Goal: Information Seeking & Learning: Learn about a topic

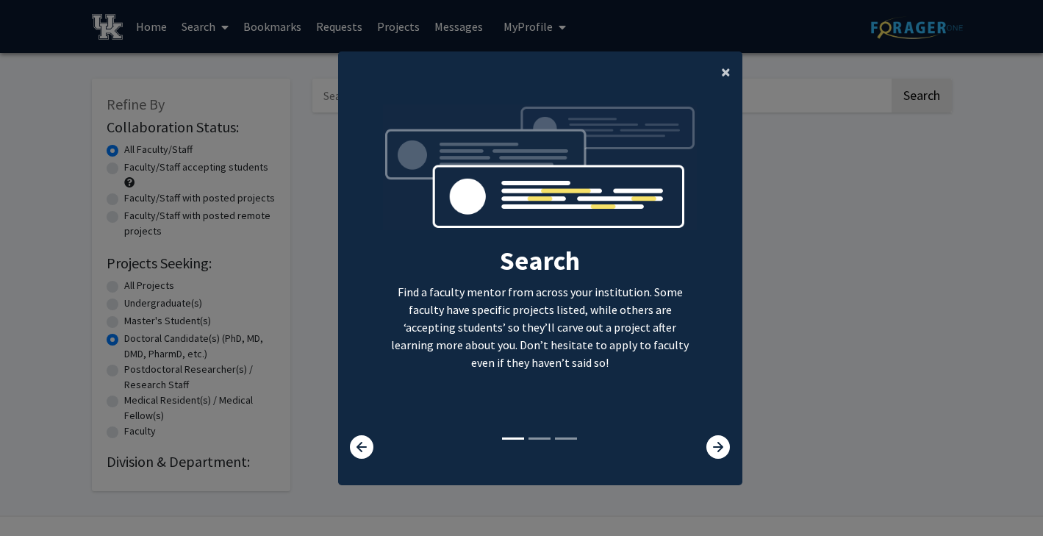
click at [724, 73] on span "×" at bounding box center [726, 71] width 10 height 23
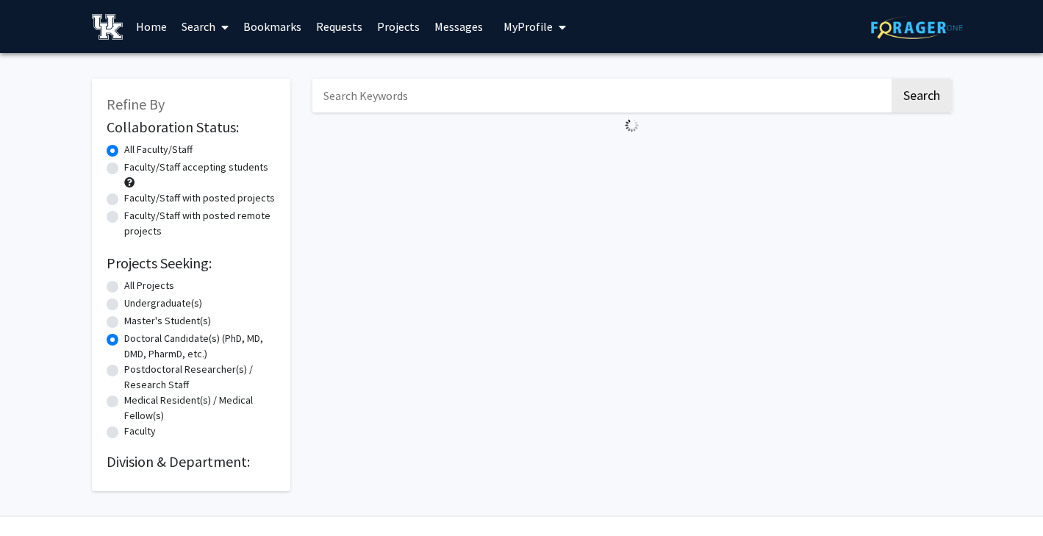
click at [415, 90] on input "Search Keywords" at bounding box center [600, 96] width 577 height 34
type input "research"
click at [892, 79] on button "Search" at bounding box center [922, 96] width 60 height 34
radio input "true"
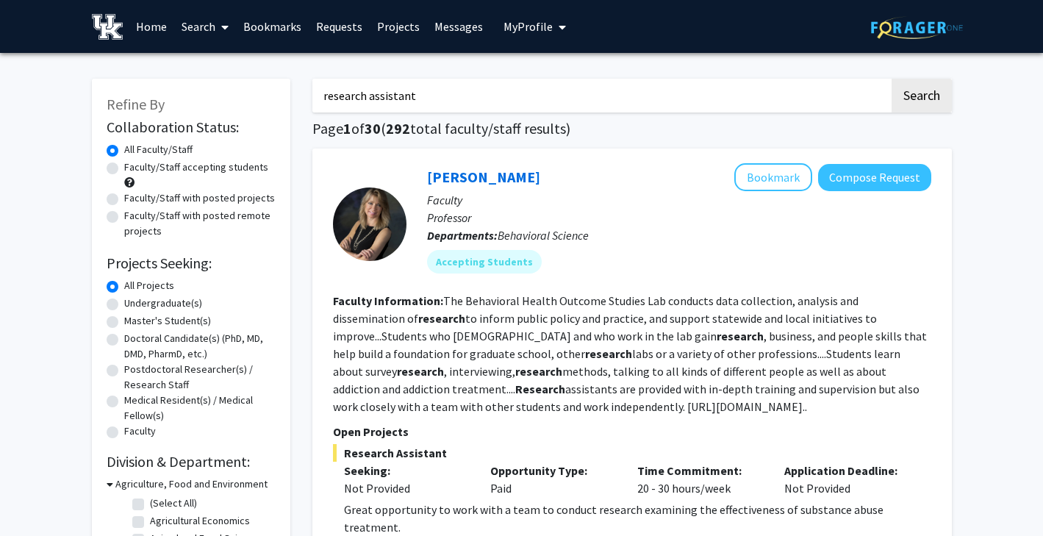
type input "research assistant"
click at [892, 79] on button "Search" at bounding box center [922, 96] width 60 height 34
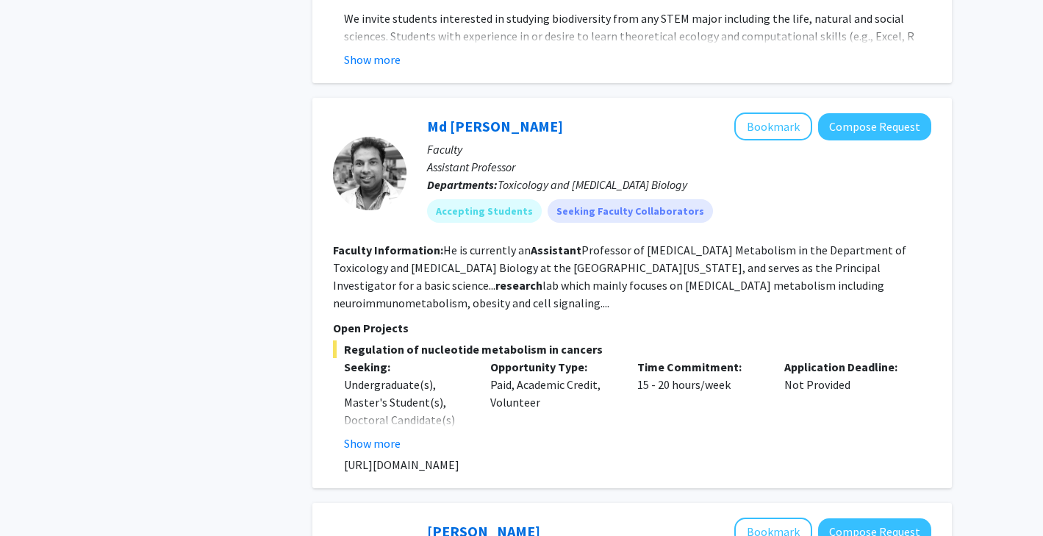
scroll to position [4837, 0]
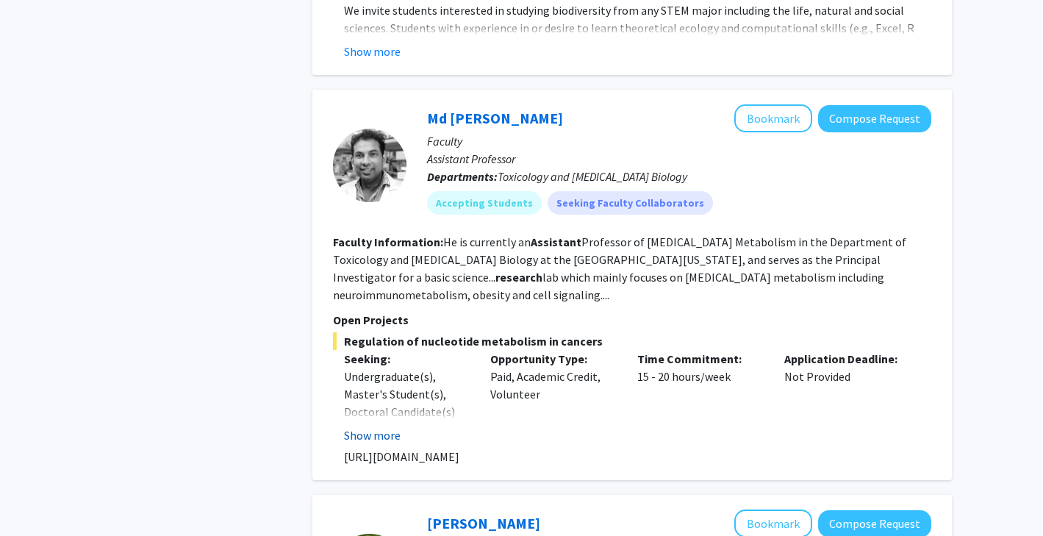
click at [386, 426] on button "Show more" at bounding box center [372, 435] width 57 height 18
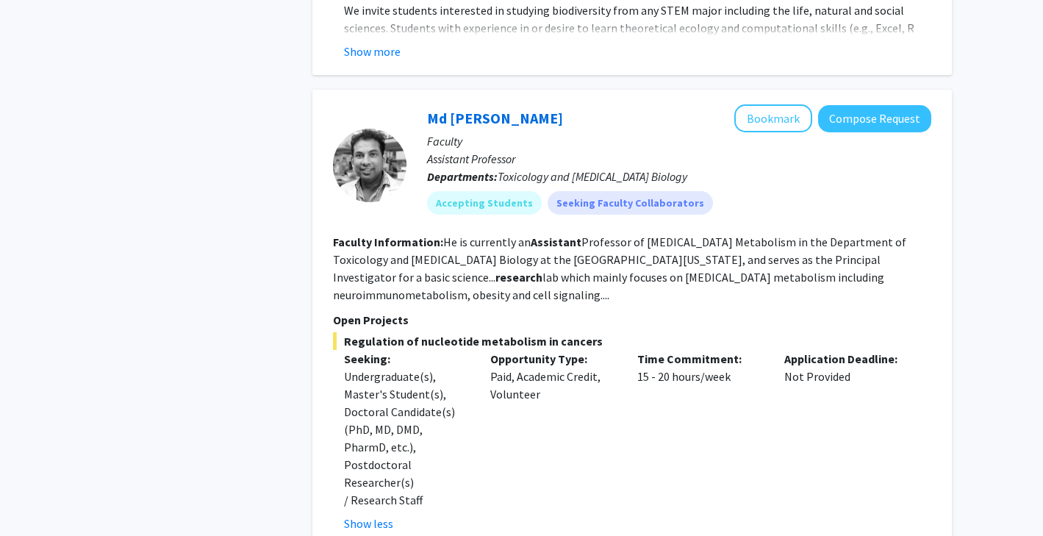
click at [359, 535] on p "[URL][DOMAIN_NAME]" at bounding box center [637, 545] width 587 height 18
copy p "[URL][DOMAIN_NAME]"
click at [494, 451] on div "Opportunity Type: Paid, Academic Credit, Volunteer" at bounding box center [552, 441] width 147 height 182
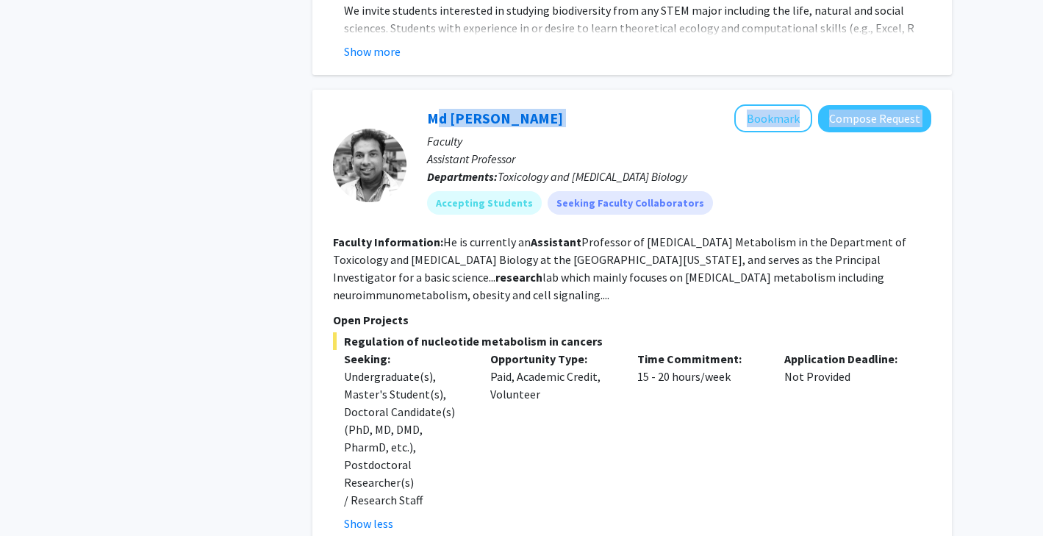
drag, startPoint x: 420, startPoint y: 101, endPoint x: 526, endPoint y: 101, distance: 105.8
click at [526, 104] on div "Md Eunus Ali Bookmark Compose Request Faculty Assistant Professor Departments: …" at bounding box center [668, 164] width 525 height 121
copy div "Md Eunus Ali Bookmark Compose Request"
click at [526, 104] on div "Md Eunus Ali Bookmark Compose Request" at bounding box center [679, 118] width 504 height 28
drag, startPoint x: 510, startPoint y: 98, endPoint x: 414, endPoint y: 98, distance: 96.3
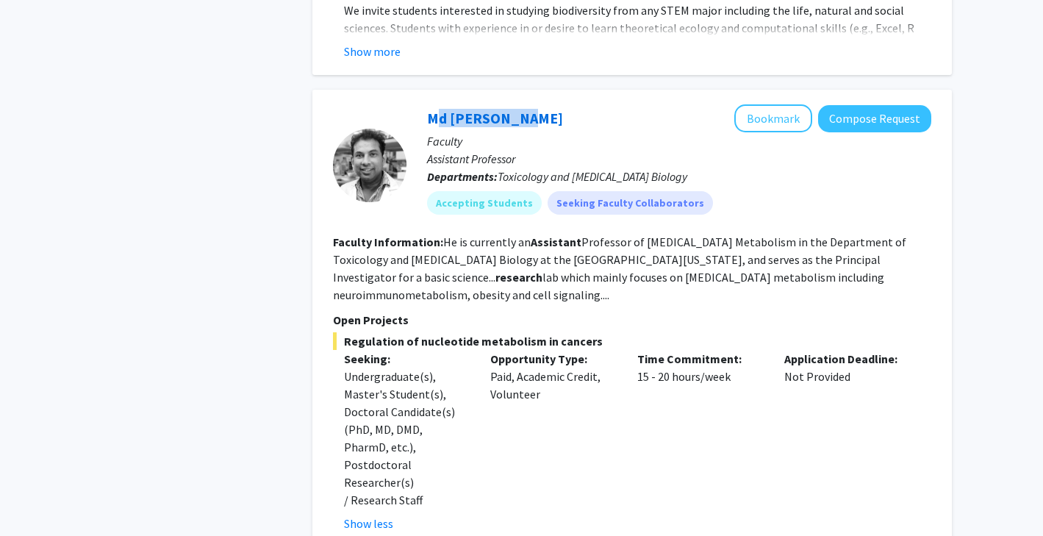
click at [414, 104] on div "Md Eunus Ali Bookmark Compose Request Faculty Assistant Professor Departments: …" at bounding box center [668, 164] width 525 height 121
copy link "Md [PERSON_NAME]"
click at [477, 109] on link "Md [PERSON_NAME]" at bounding box center [495, 118] width 136 height 18
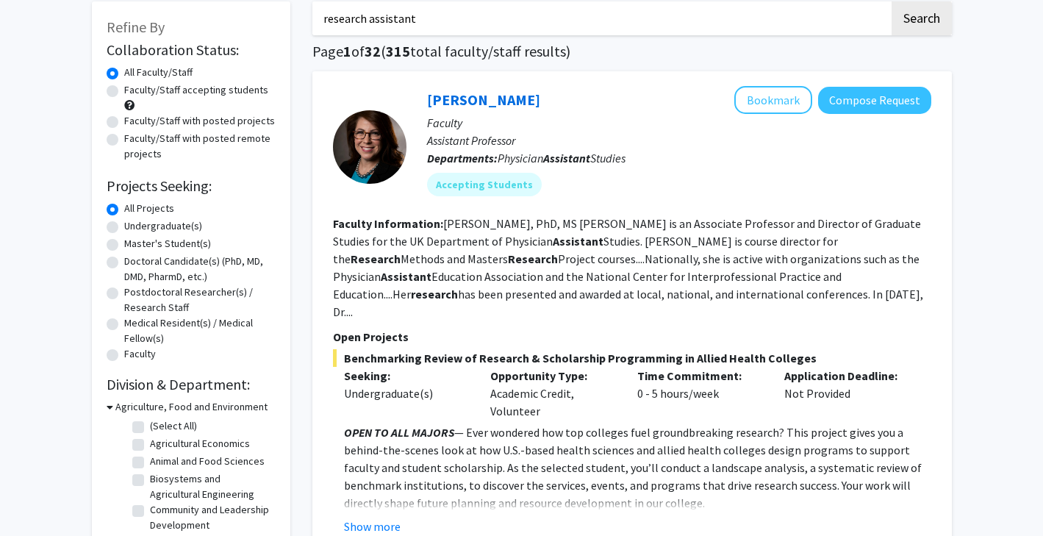
scroll to position [0, 0]
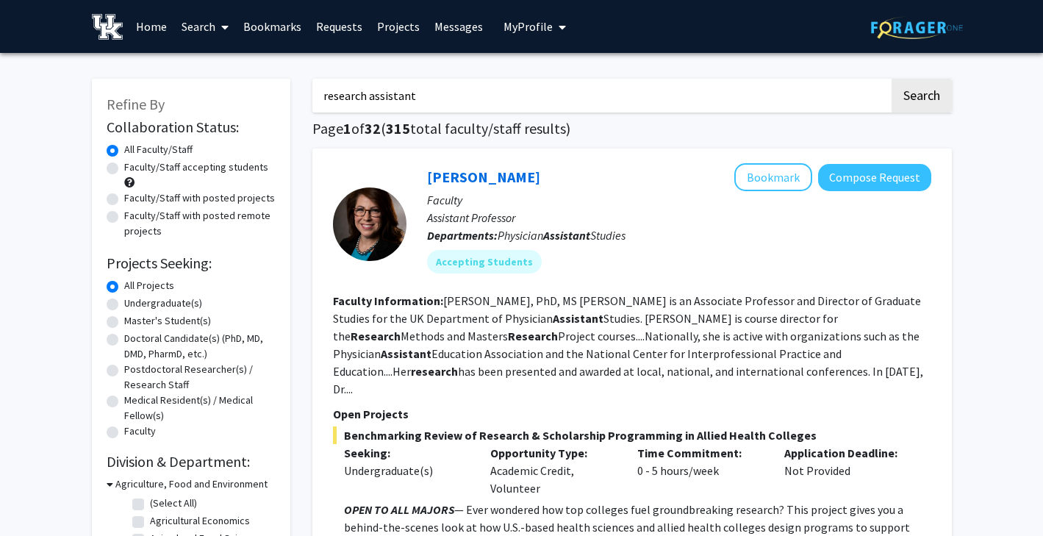
click at [228, 28] on icon at bounding box center [224, 27] width 7 height 12
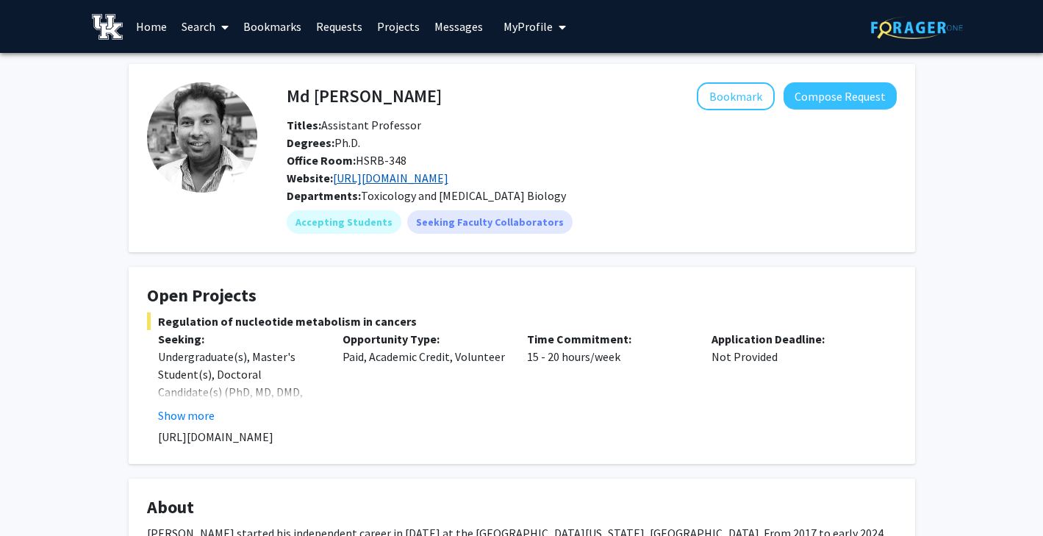
click at [448, 182] on link "[URL][DOMAIN_NAME]" at bounding box center [390, 178] width 115 height 15
